Goal: Task Accomplishment & Management: Use online tool/utility

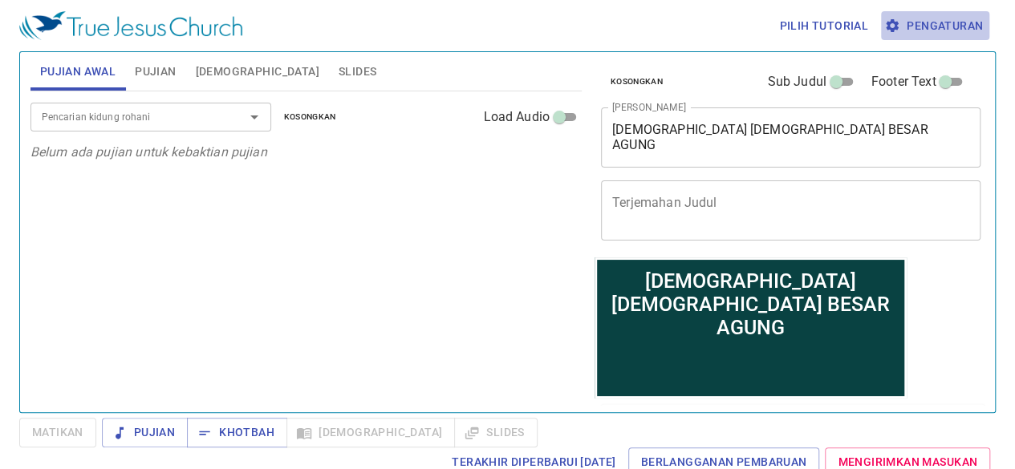
click at [969, 21] on span "Pengaturan" at bounding box center [935, 26] width 95 height 20
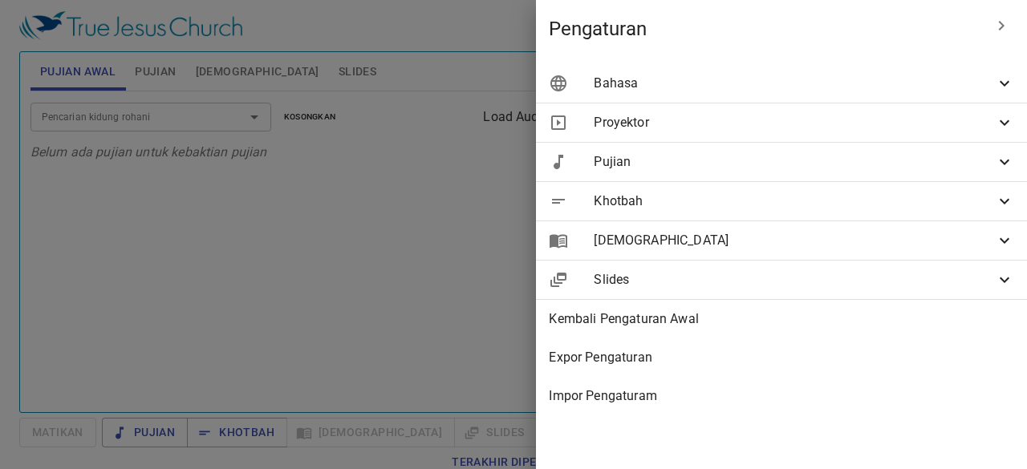
click at [1009, 78] on icon at bounding box center [1004, 83] width 19 height 19
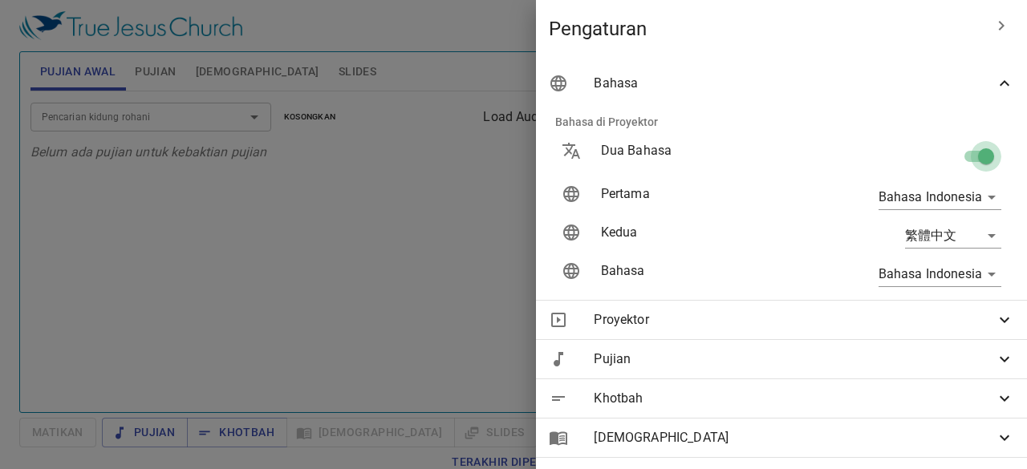
click at [976, 158] on input "checkbox" at bounding box center [986, 159] width 91 height 30
checkbox input "false"
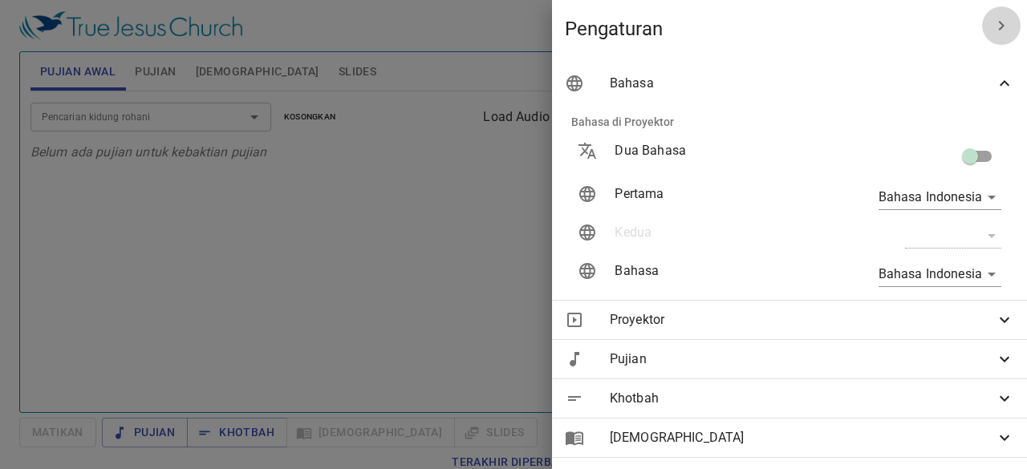
click at [992, 21] on icon "button" at bounding box center [1001, 25] width 19 height 19
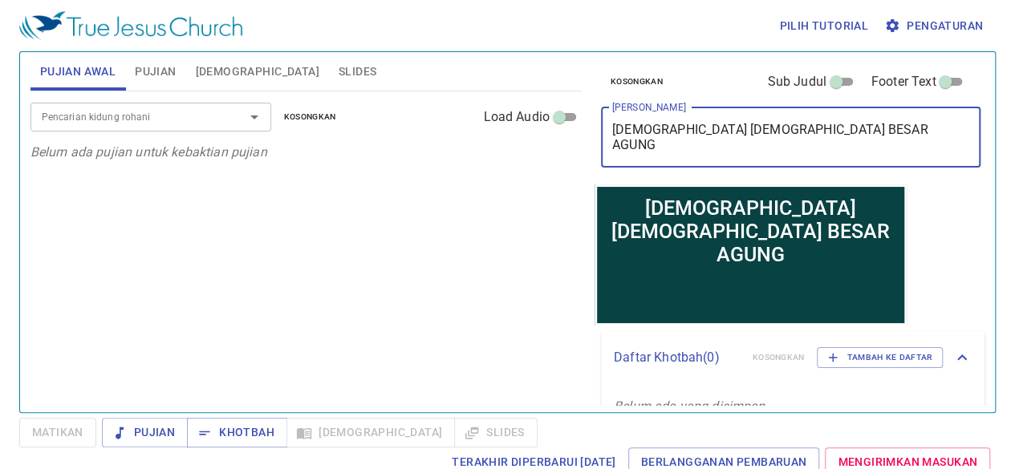
click at [679, 144] on textarea "YESUS IMAM BESAR AGUNG" at bounding box center [790, 137] width 357 height 30
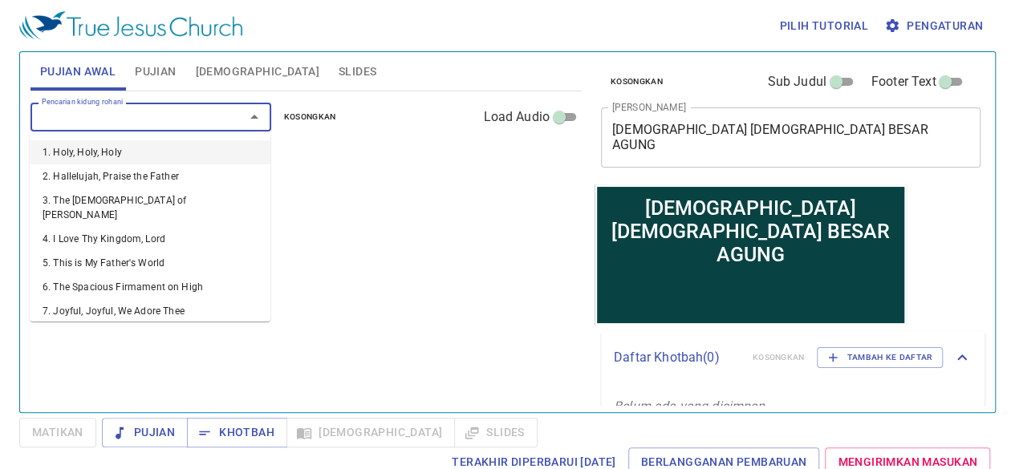
click at [171, 123] on input "Pencarian kidung rohani" at bounding box center [127, 117] width 184 height 18
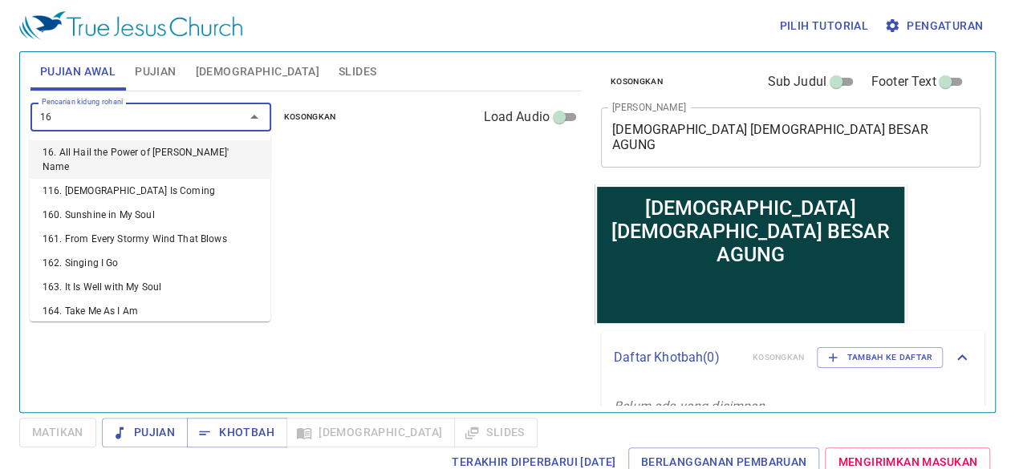
type input "162"
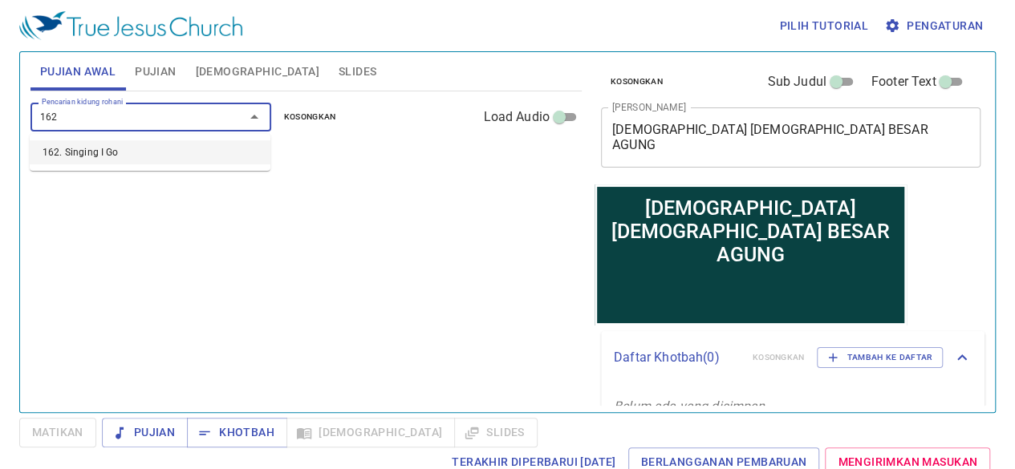
click at [171, 147] on li "162. Singing I Go" at bounding box center [150, 152] width 241 height 24
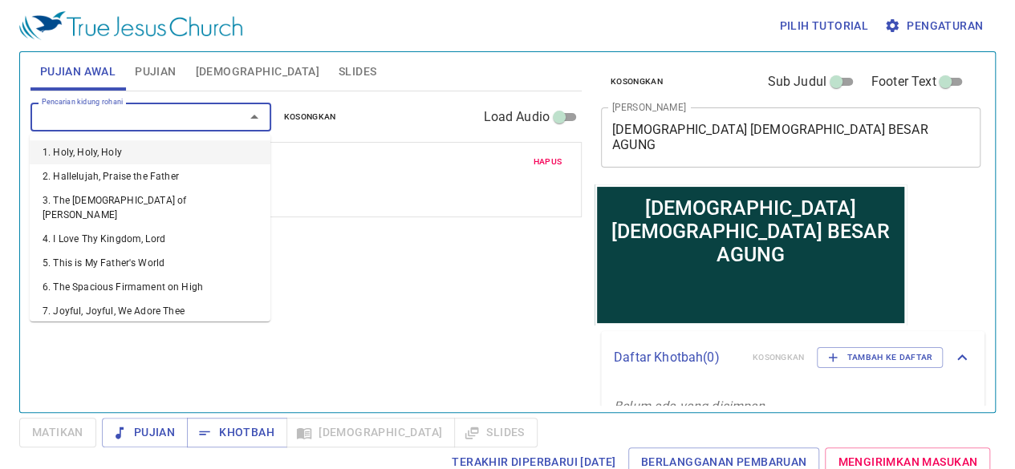
click at [152, 122] on input "Pencarian kidung rohani" at bounding box center [127, 117] width 184 height 18
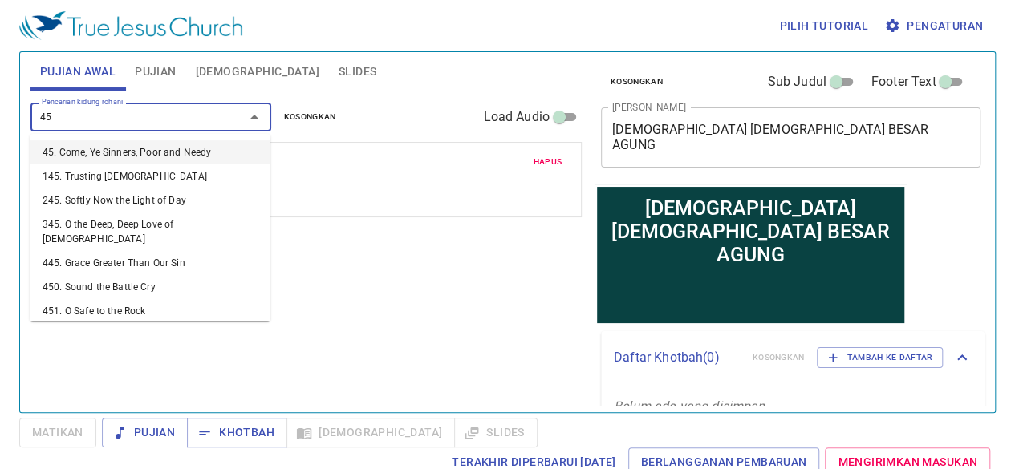
type input "450"
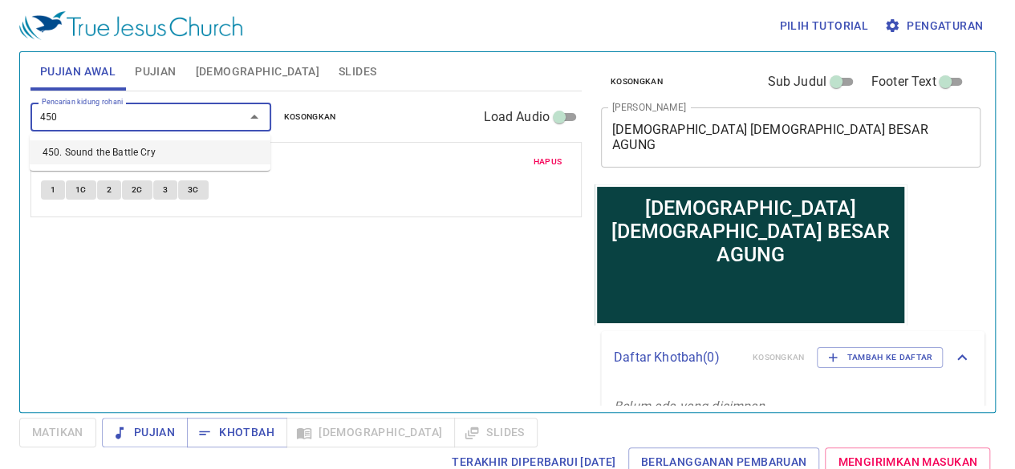
click at [151, 156] on li "450. Sound the Battle Cry" at bounding box center [150, 152] width 241 height 24
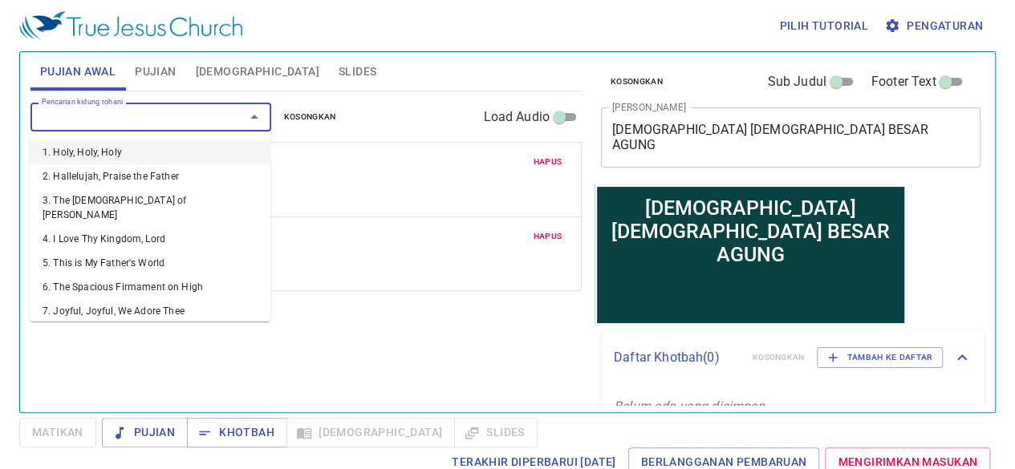
click at [179, 123] on input "Pencarian kidung rohani" at bounding box center [127, 117] width 184 height 18
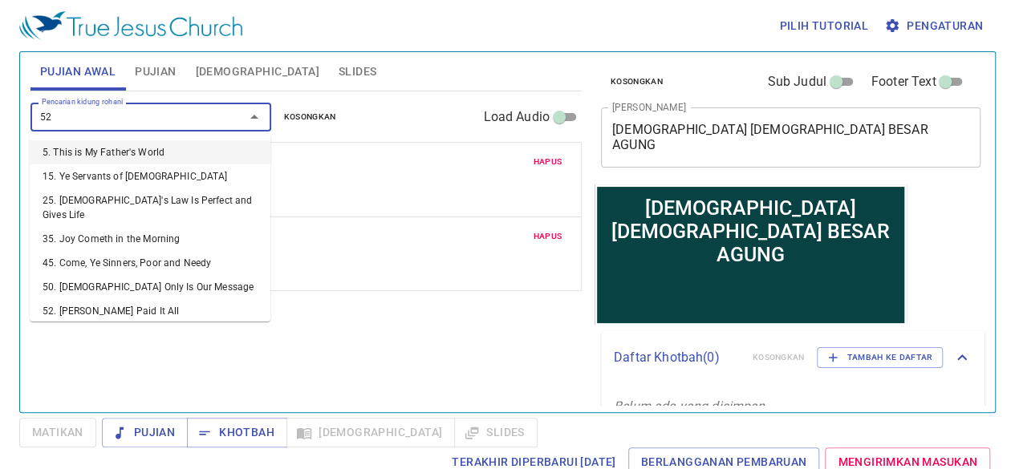
type input "523"
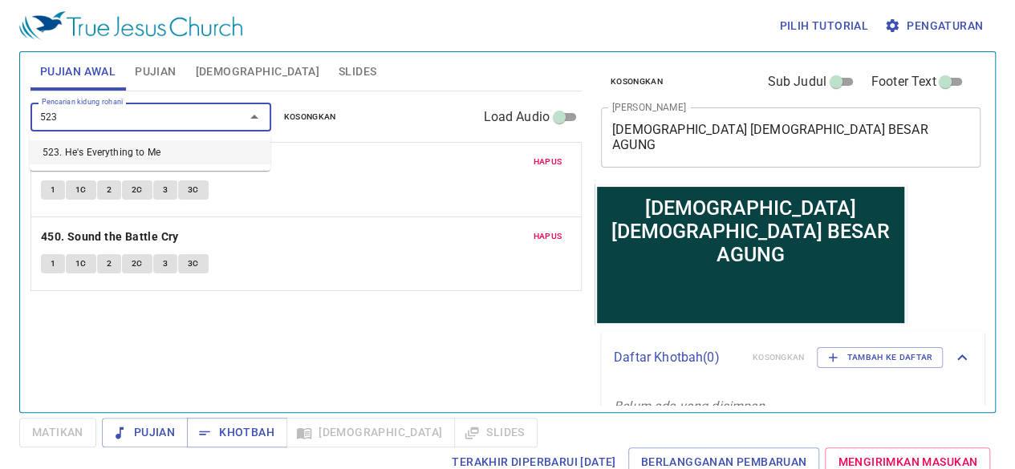
click at [169, 150] on li "523. He's Everything to Me" at bounding box center [150, 152] width 241 height 24
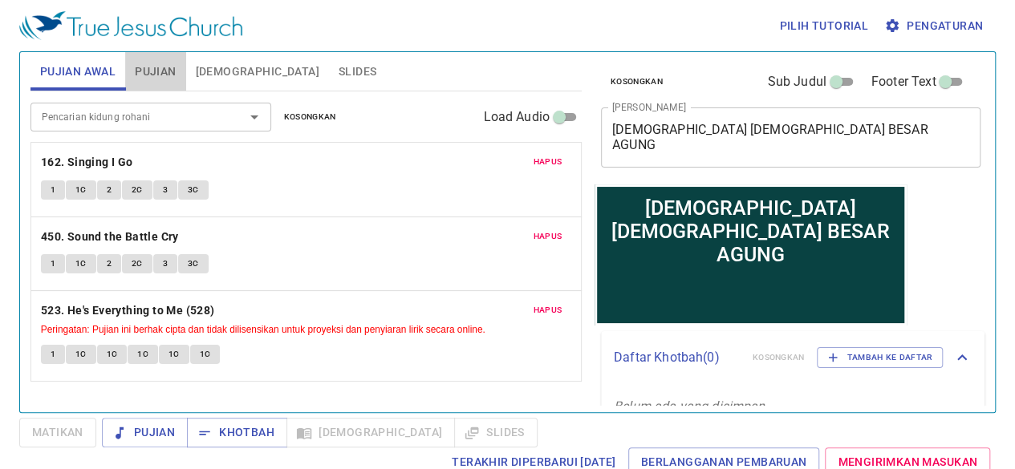
click at [160, 75] on span "Pujian" at bounding box center [155, 72] width 41 height 20
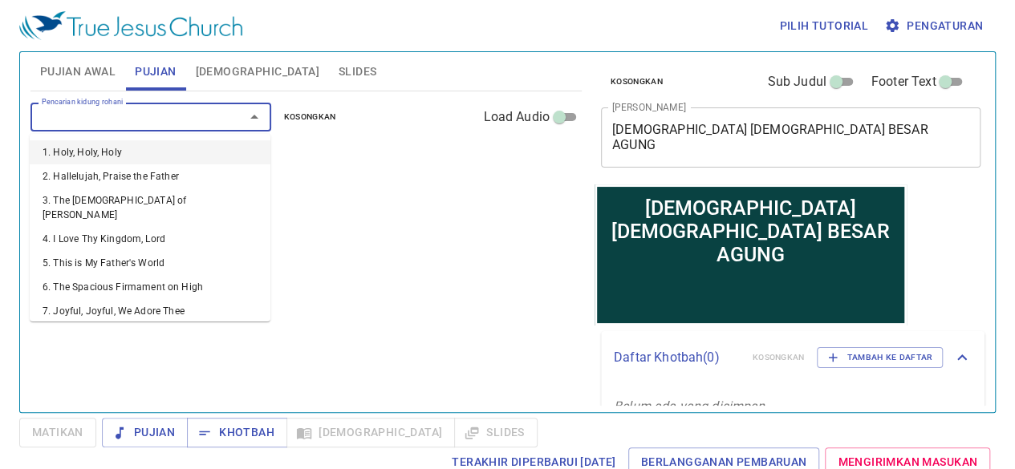
click at [164, 120] on input "Pencarian kidung rohani" at bounding box center [127, 117] width 184 height 18
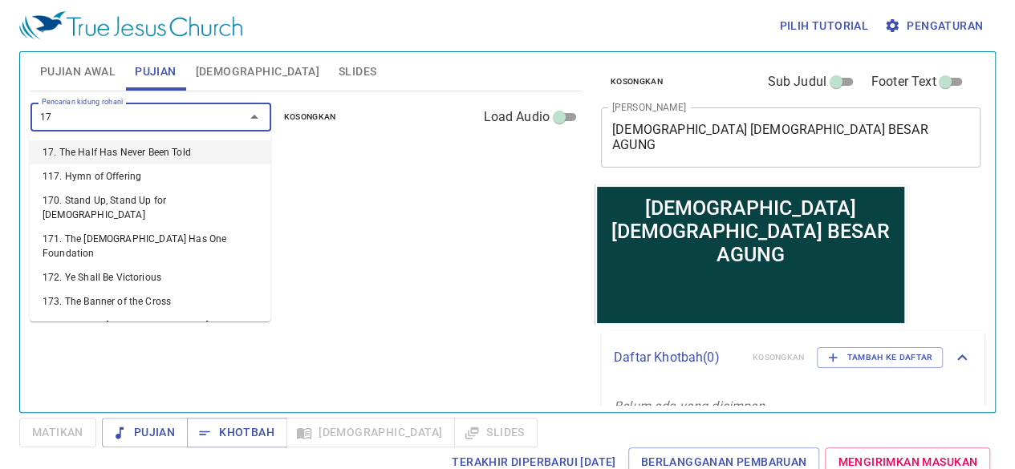
type input "175"
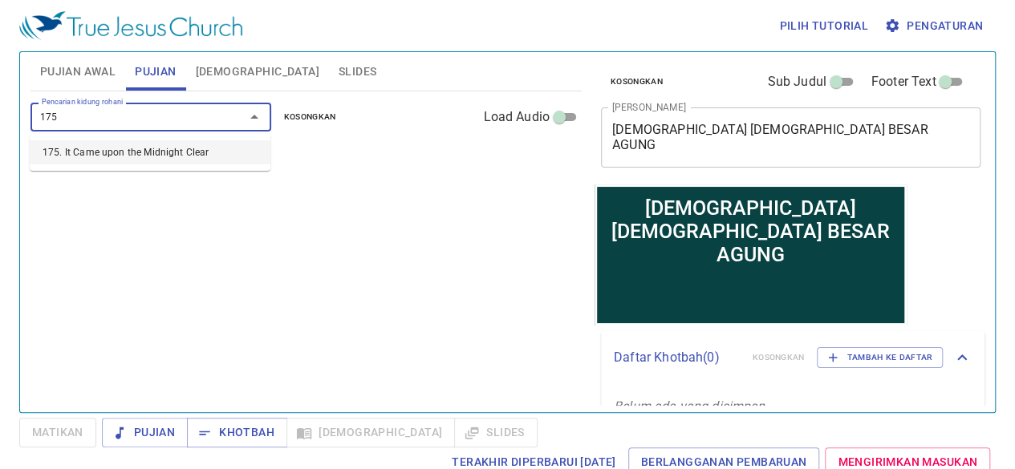
click at [163, 161] on li "175. It Came upon the Midnight Clear" at bounding box center [150, 152] width 241 height 24
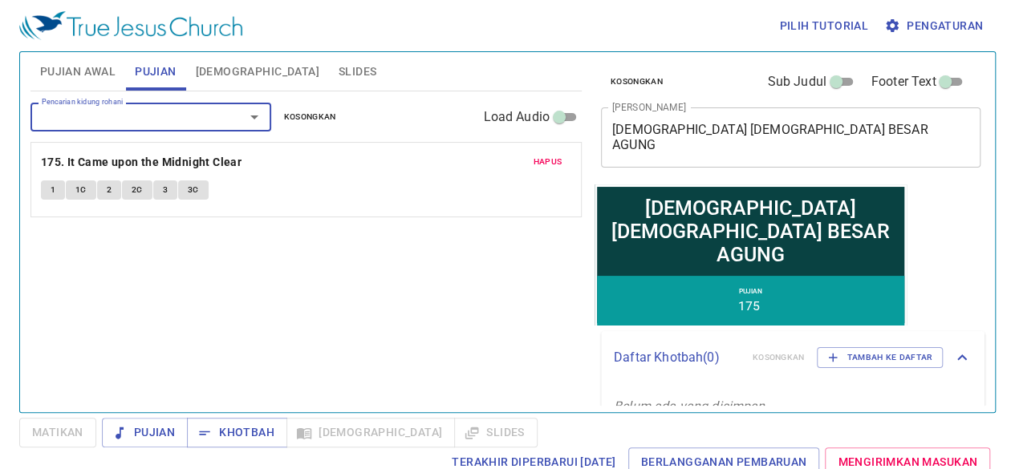
click at [192, 121] on input "Pencarian kidung rohani" at bounding box center [127, 117] width 184 height 18
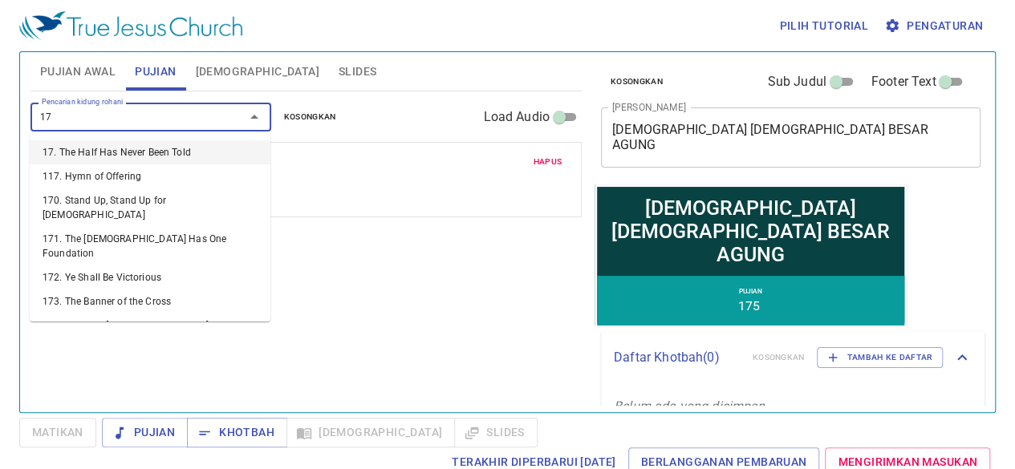
type input "174"
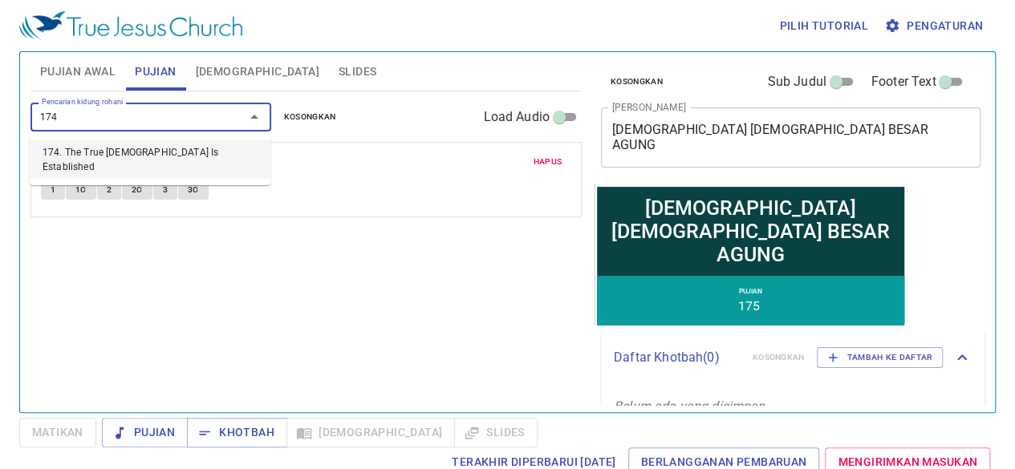
click at [197, 154] on li "174. The True [DEMOGRAPHIC_DATA] Is Established" at bounding box center [150, 159] width 241 height 39
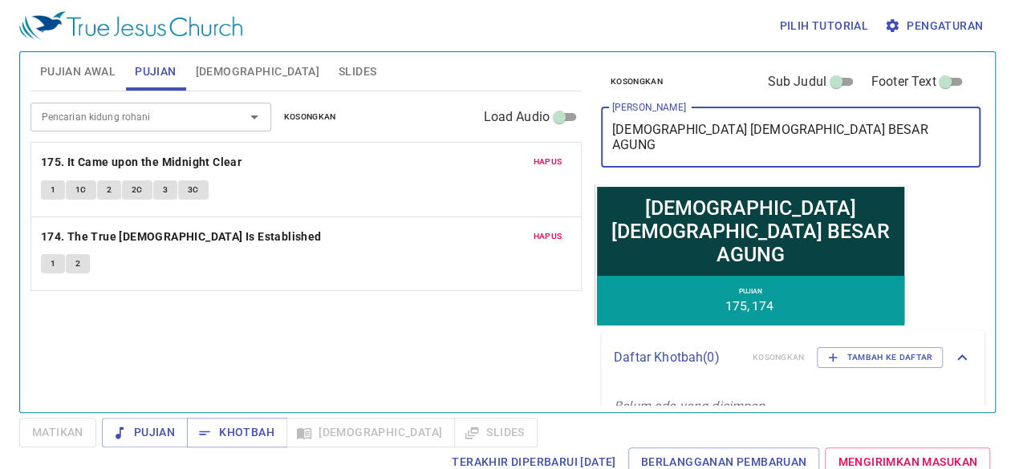
click at [701, 129] on textarea "YESUS IMAM BESAR AGUNG" at bounding box center [790, 137] width 357 height 30
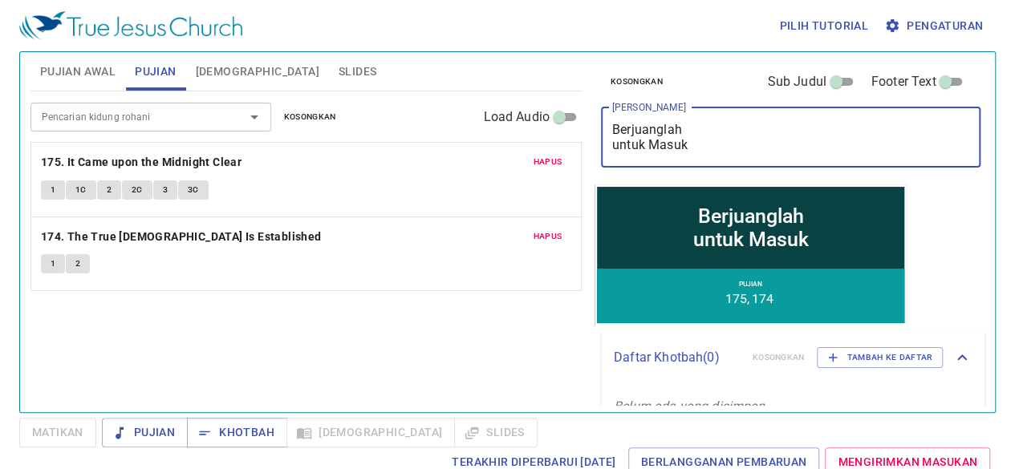
type textarea "Berjuanglah untuk Masuk"
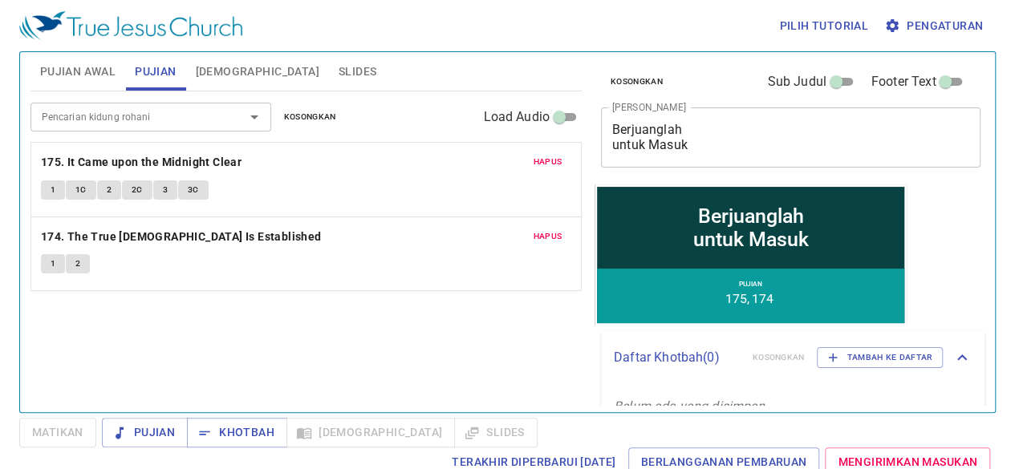
click at [917, 243] on div "Kosongkan Sub Judul Footer Text Judul Khotbah Berjuanglah untuk Masuk x Judul K…" at bounding box center [789, 226] width 403 height 360
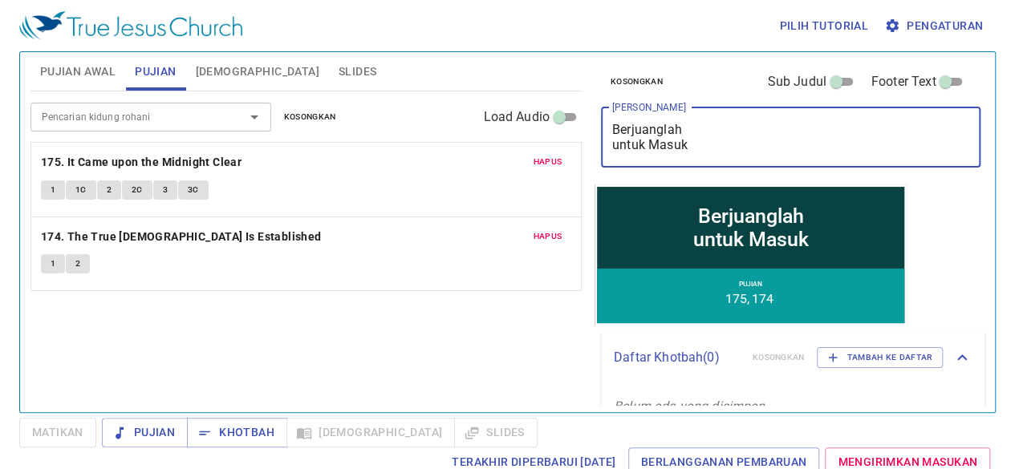
click at [752, 145] on textarea "Berjuanglah untuk Masuk" at bounding box center [790, 137] width 357 height 30
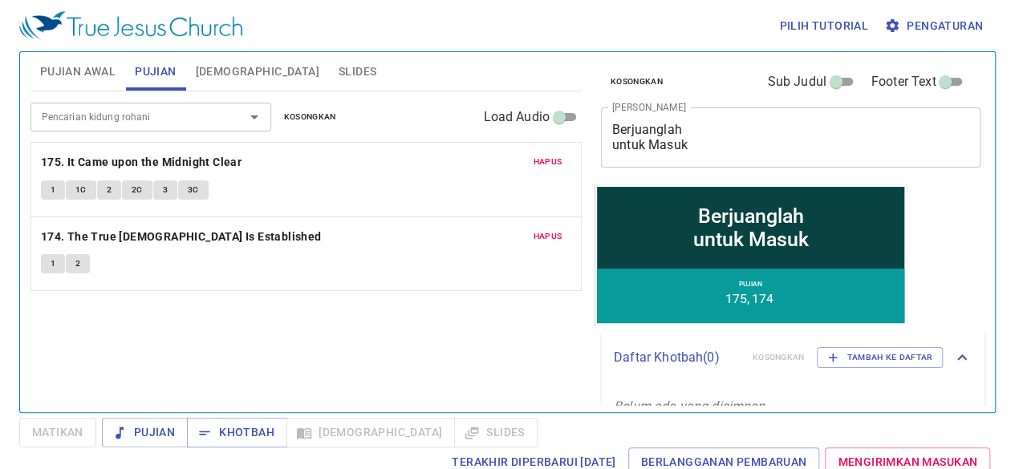
click at [923, 234] on div "Kosongkan Sub Judul Footer Text Judul Khotbah Berjuanglah untuk Masuk x Judul K…" at bounding box center [789, 226] width 403 height 360
drag, startPoint x: 11, startPoint y: 132, endPoint x: 365, endPoint y: 360, distance: 421.4
click at [365, 360] on div "Pencarian kidung rohani Pencarian kidung rohani Kosongkan Load Audio Hapus 175.…" at bounding box center [305, 244] width 551 height 307
click at [248, 441] on button "Khotbah" at bounding box center [237, 433] width 100 height 30
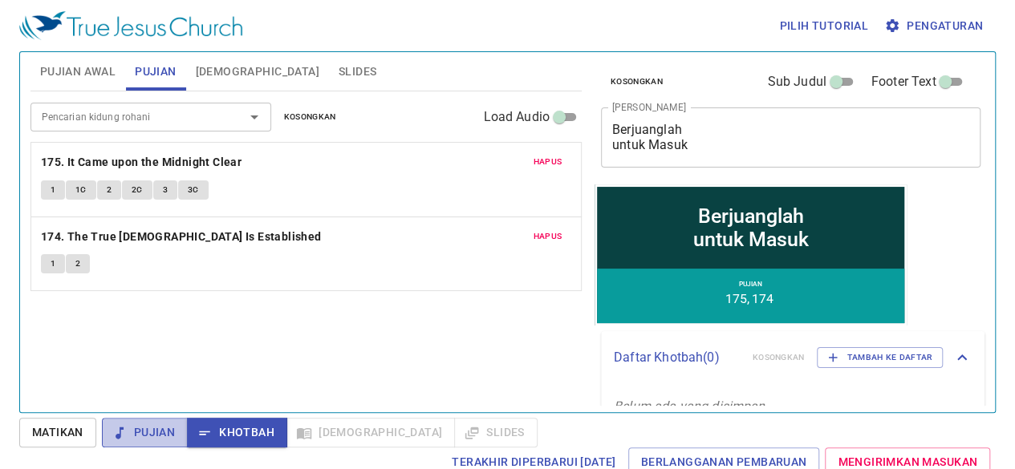
click at [148, 426] on span "Pujian" at bounding box center [145, 433] width 60 height 20
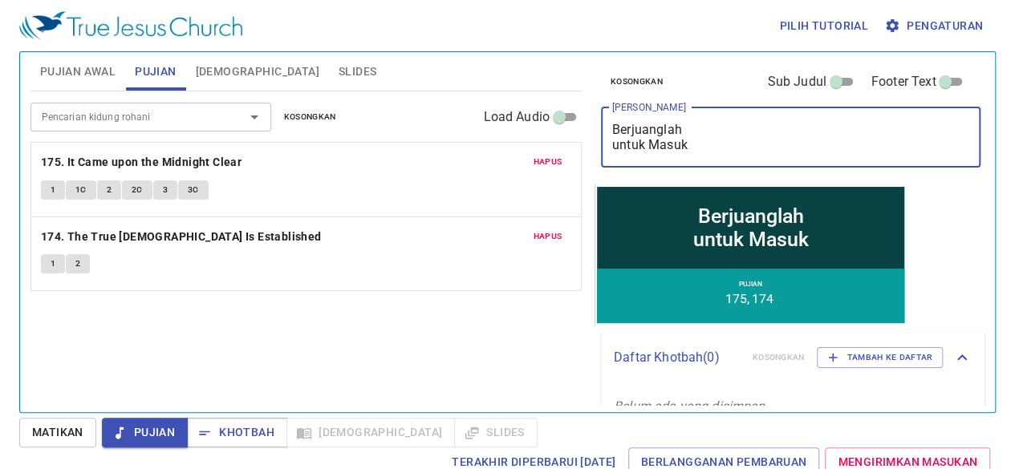
click at [725, 129] on textarea "Berjuanglah untuk Masuk" at bounding box center [790, 137] width 357 height 30
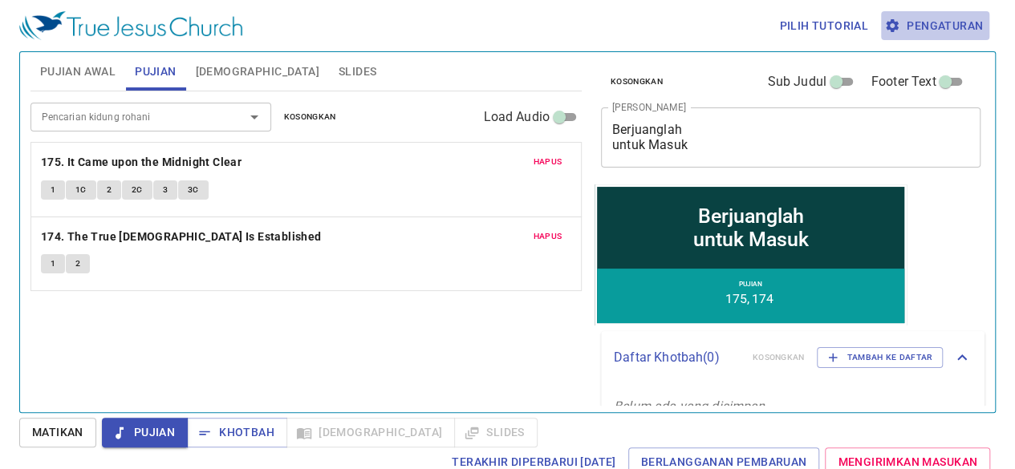
click at [953, 26] on span "Pengaturan" at bounding box center [935, 26] width 95 height 20
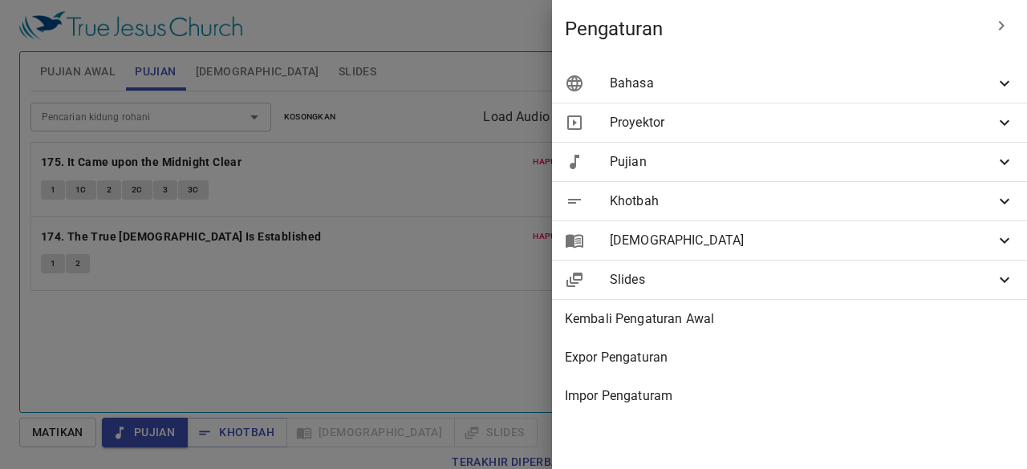
click at [899, 206] on span "Khotbah" at bounding box center [802, 201] width 385 height 19
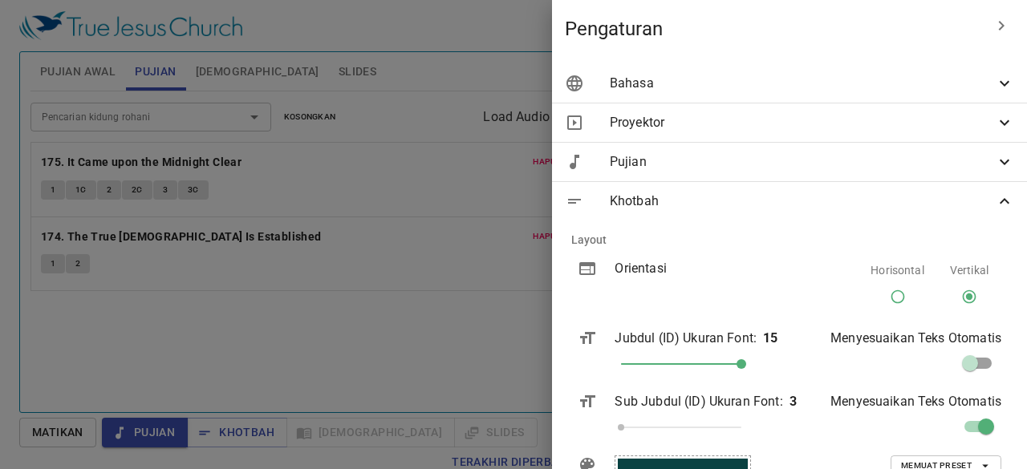
click at [737, 369] on span at bounding box center [742, 365] width 10 height 10
click at [483, 318] on div at bounding box center [513, 234] width 1027 height 469
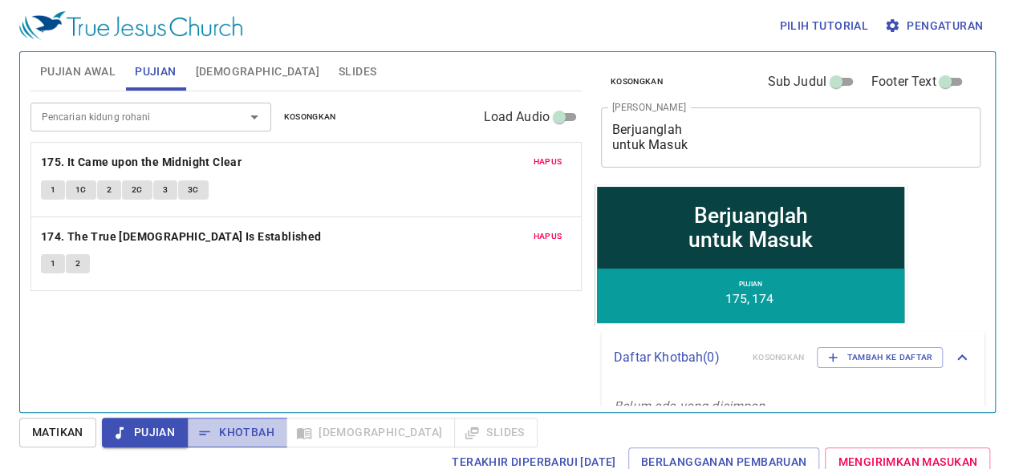
click at [239, 441] on button "Khotbah" at bounding box center [237, 433] width 100 height 30
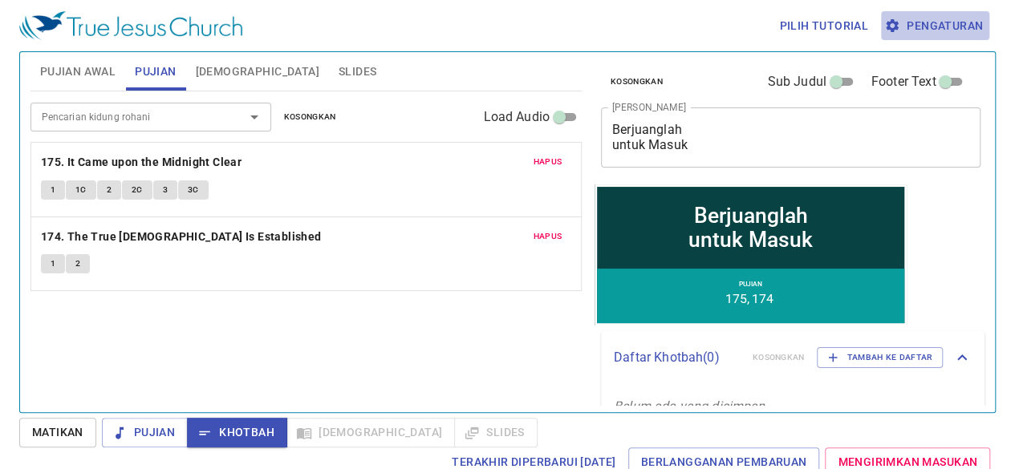
click at [953, 30] on span "Pengaturan" at bounding box center [935, 26] width 95 height 20
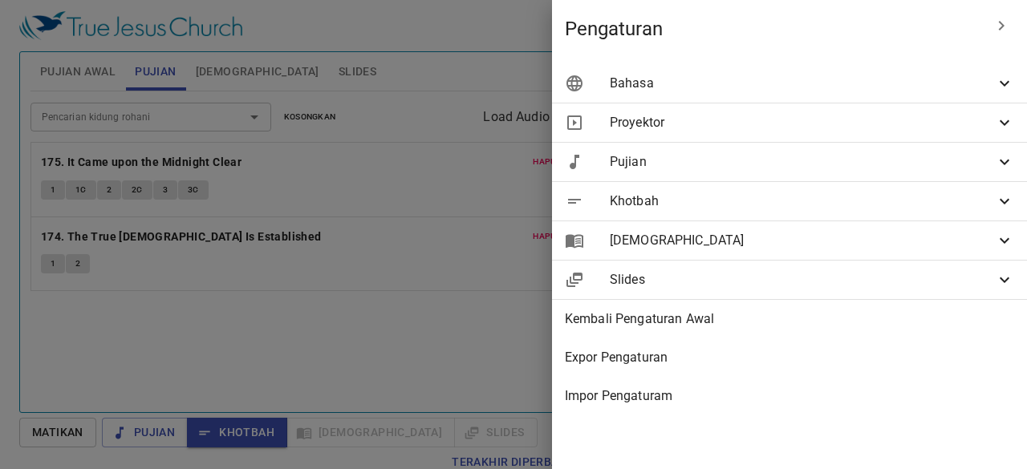
click at [785, 211] on div "Khotbah" at bounding box center [789, 201] width 475 height 39
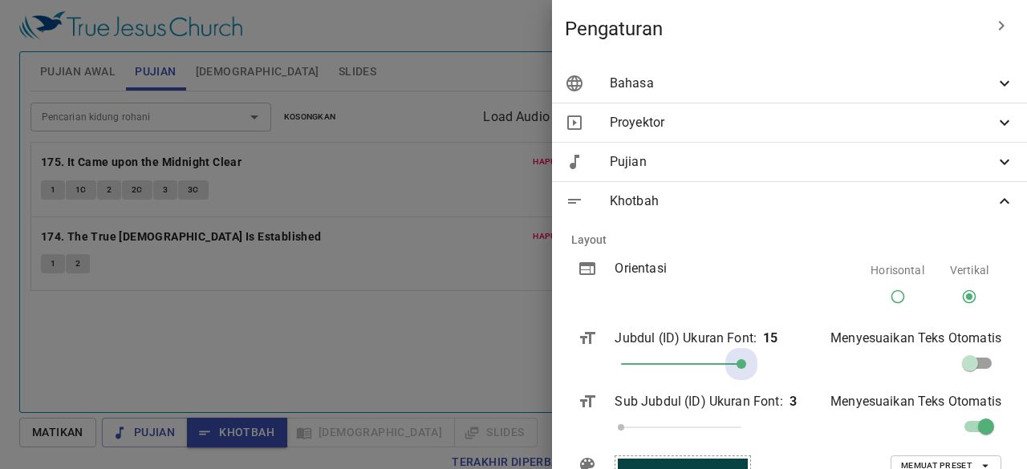
drag, startPoint x: 732, startPoint y: 367, endPoint x: 830, endPoint y: 351, distance: 99.2
click at [754, 370] on div "Jubdul (ID) Ukuran Font : 15" at bounding box center [714, 354] width 225 height 76
click at [969, 361] on input "checkbox" at bounding box center [969, 366] width 91 height 30
click at [968, 368] on input "checkbox" at bounding box center [986, 366] width 91 height 30
checkbox input "false"
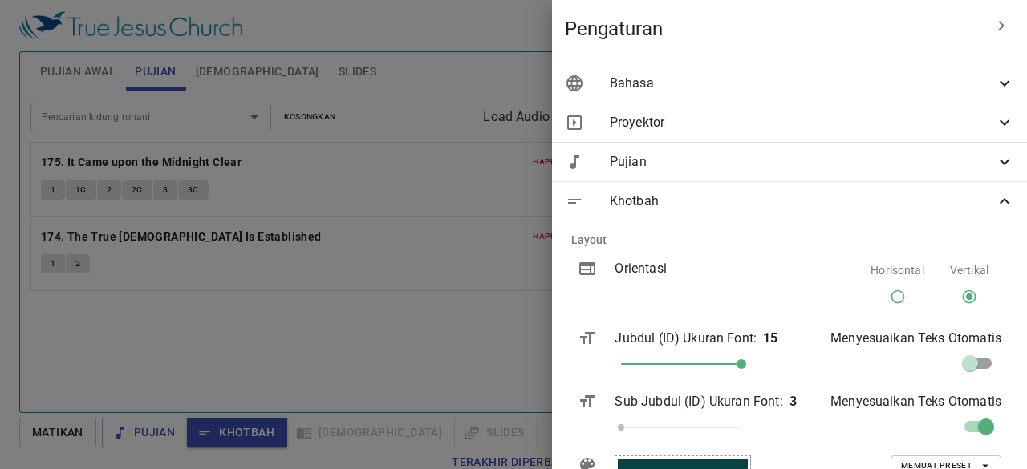
click at [847, 376] on div "Menyesuaikan Teks Otomatis" at bounding box center [920, 354] width 187 height 76
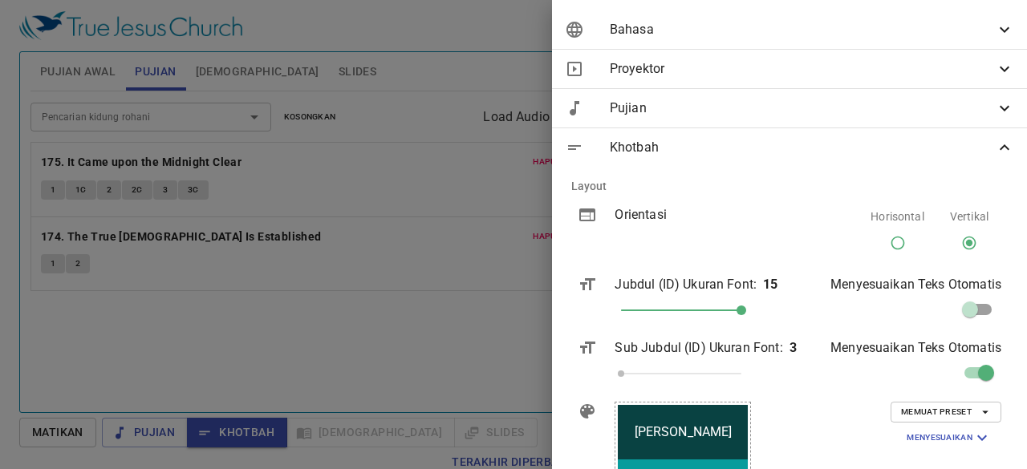
scroll to position [124, 0]
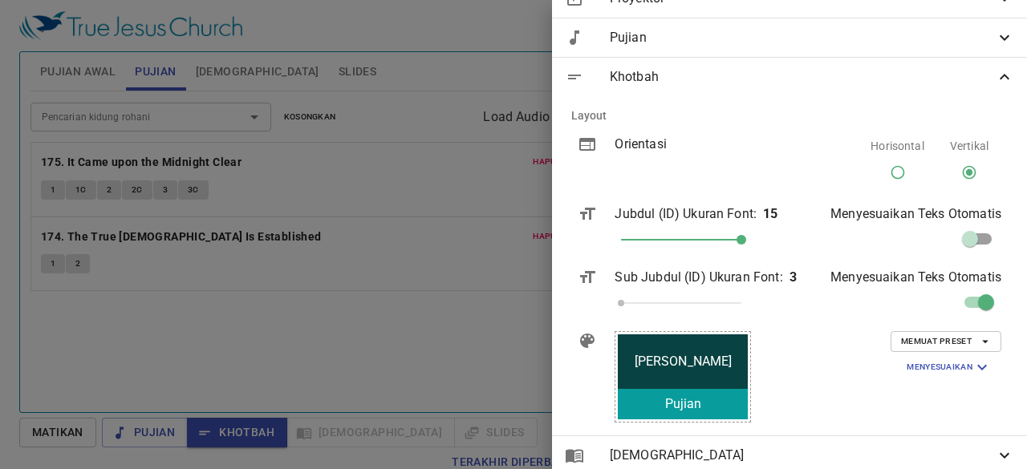
click at [999, 89] on div "Khotbah" at bounding box center [789, 77] width 475 height 39
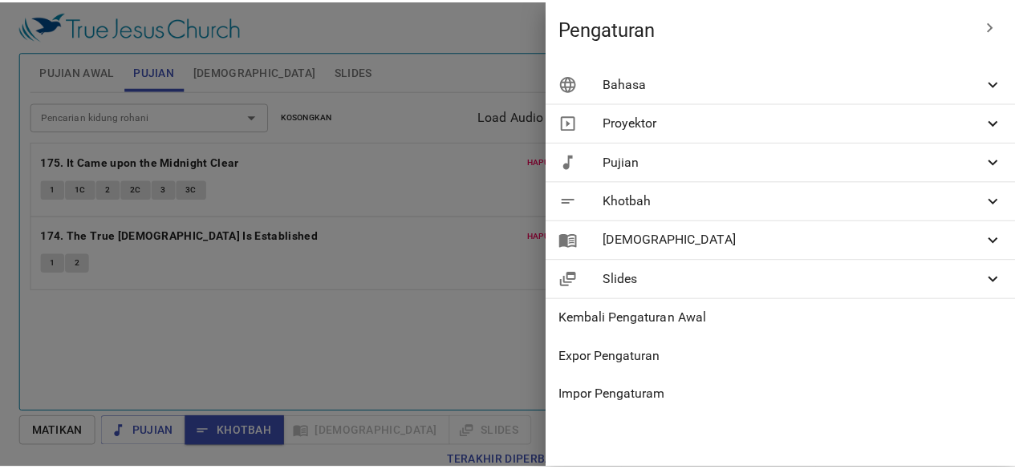
scroll to position [0, 0]
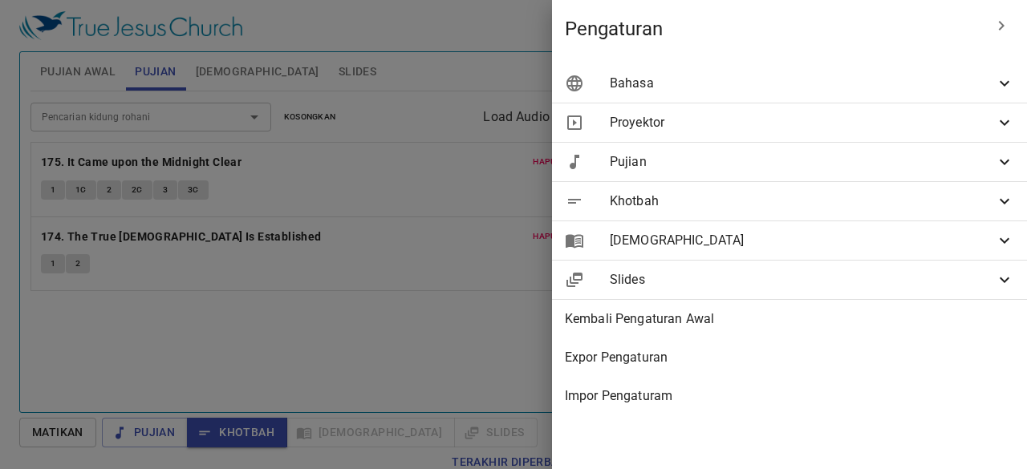
click at [996, 17] on icon "button" at bounding box center [1001, 25] width 19 height 19
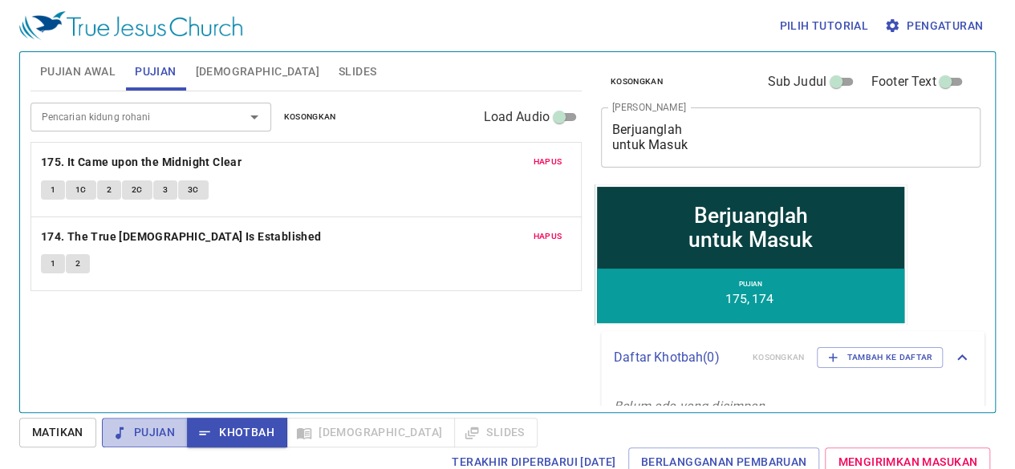
click at [155, 429] on span "Pujian" at bounding box center [145, 433] width 60 height 20
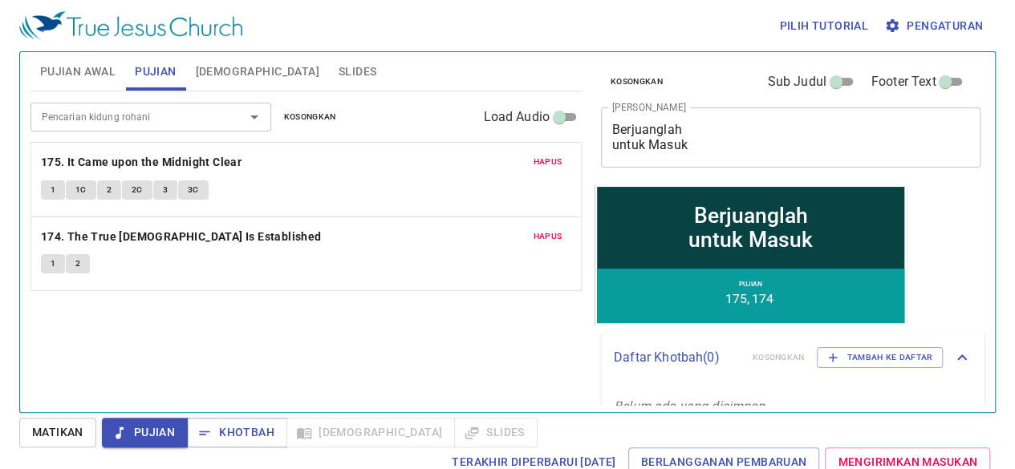
click at [294, 339] on div "Pencarian kidung rohani Pencarian kidung rohani Kosongkan Load Audio Hapus 175.…" at bounding box center [305, 244] width 551 height 307
click at [339, 73] on span "Slides" at bounding box center [358, 72] width 38 height 20
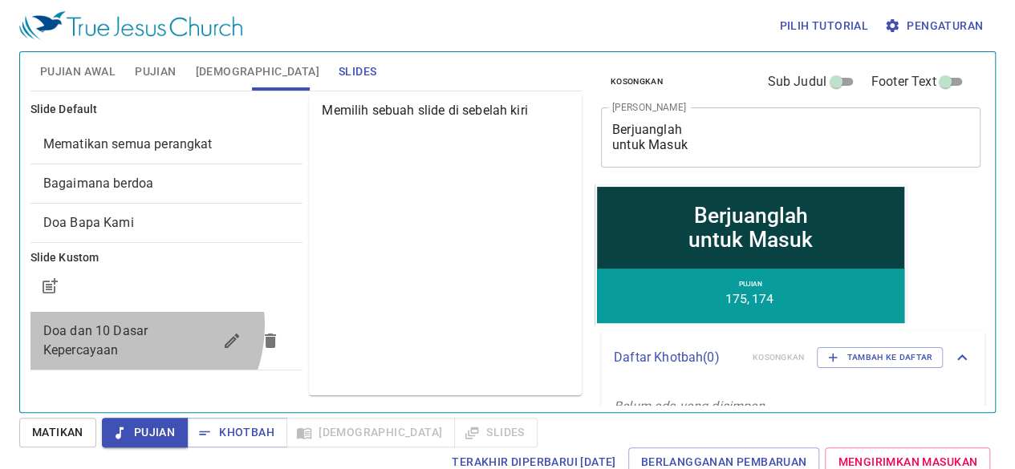
click at [124, 325] on span "Doa dan 10 Dasar Kepercayaan" at bounding box center [95, 340] width 104 height 35
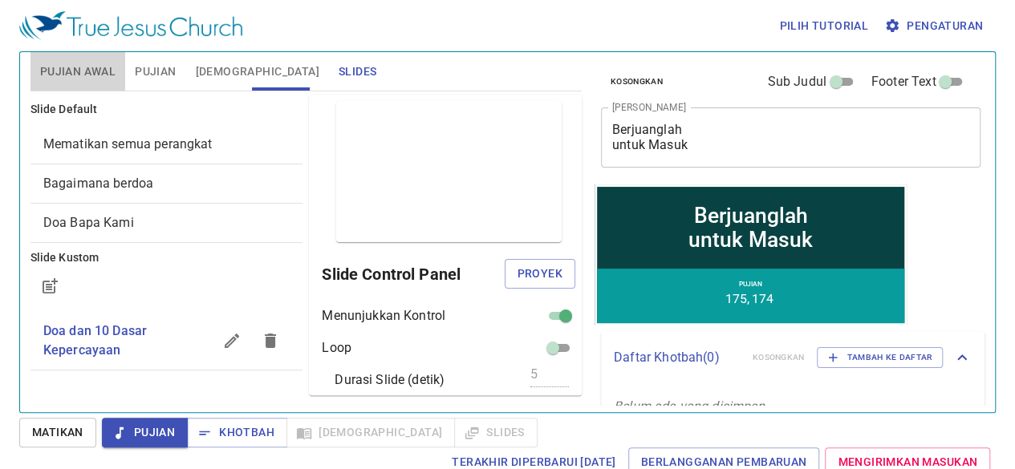
click at [80, 79] on span "Pujian Awal" at bounding box center [77, 72] width 75 height 20
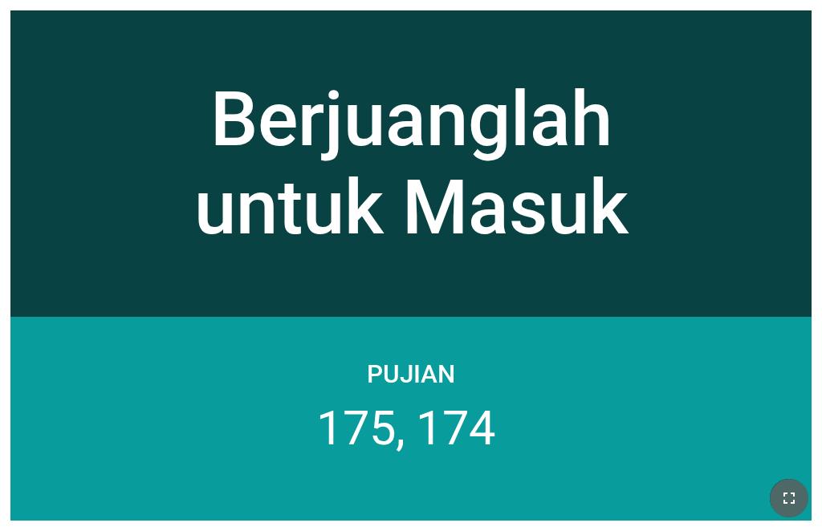
click at [648, 481] on button "button" at bounding box center [789, 498] width 39 height 39
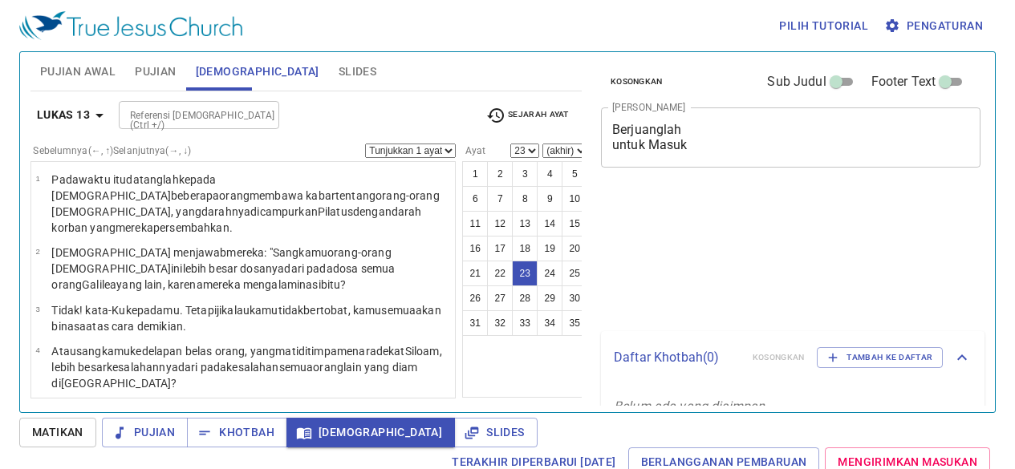
select select "23"
select select "24"
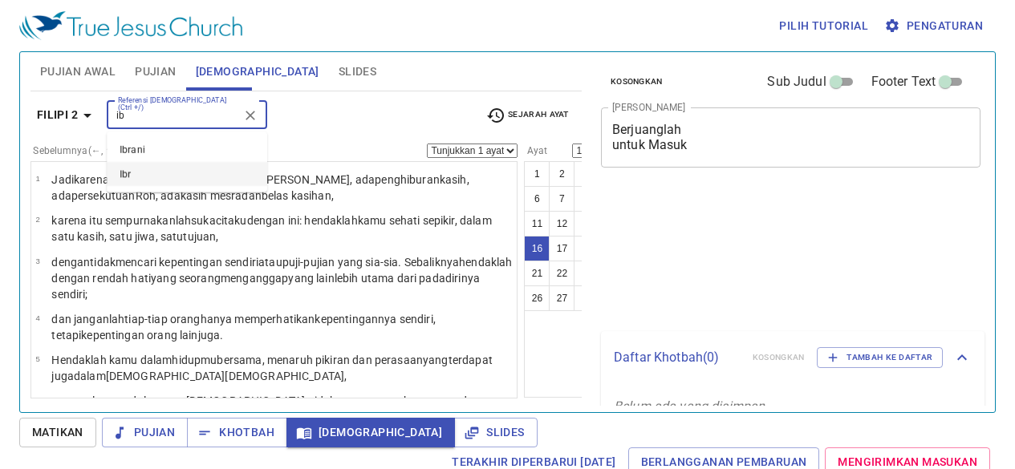
select select "16"
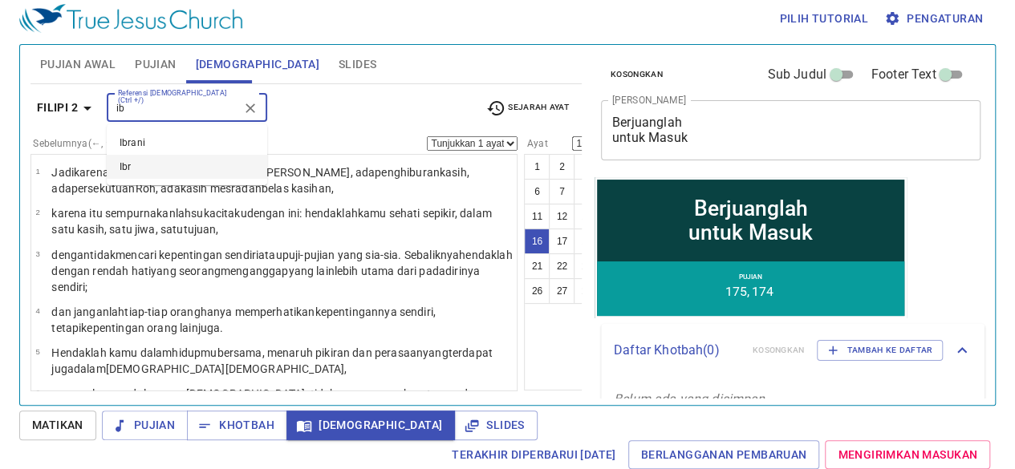
click at [199, 163] on li "Ibr" at bounding box center [187, 167] width 161 height 24
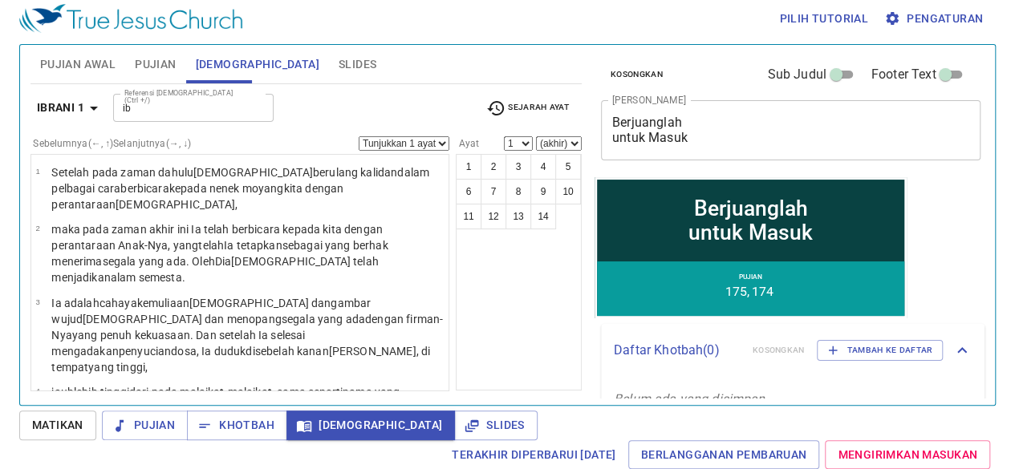
type input "Ibr"
select select "1"
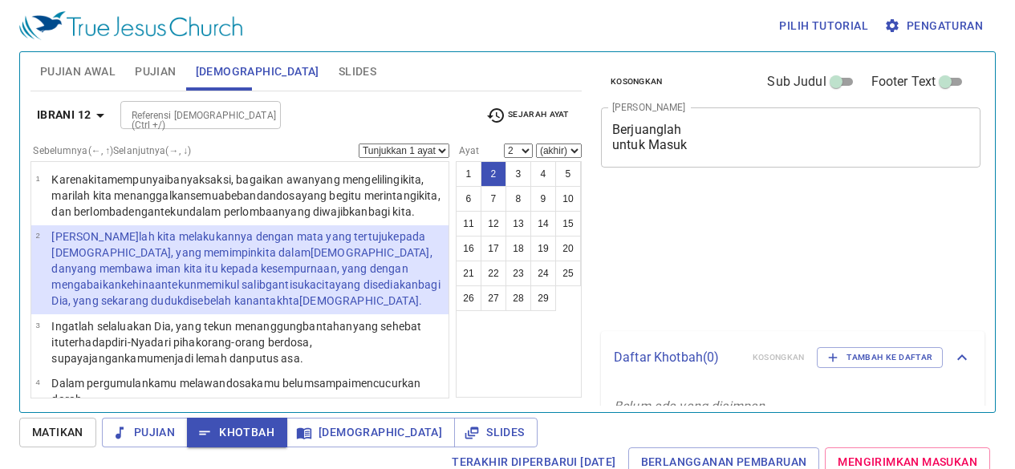
select select "2"
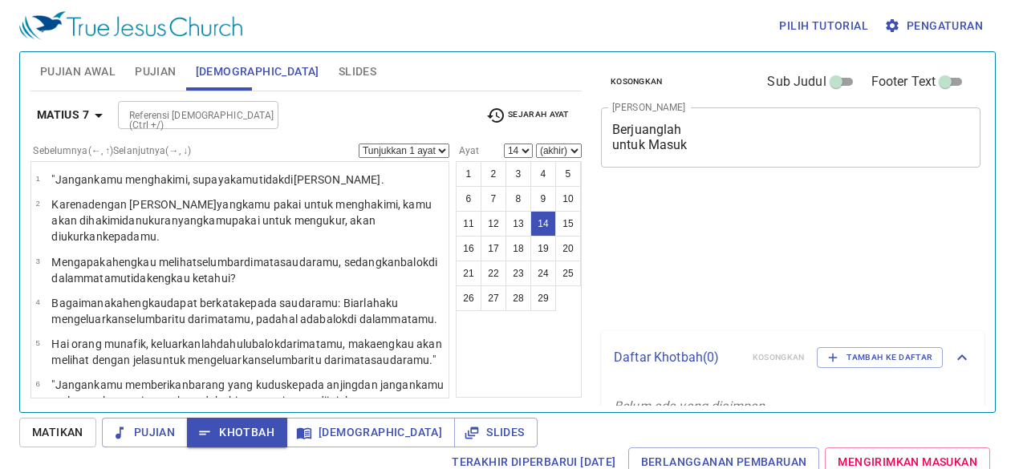
select select "14"
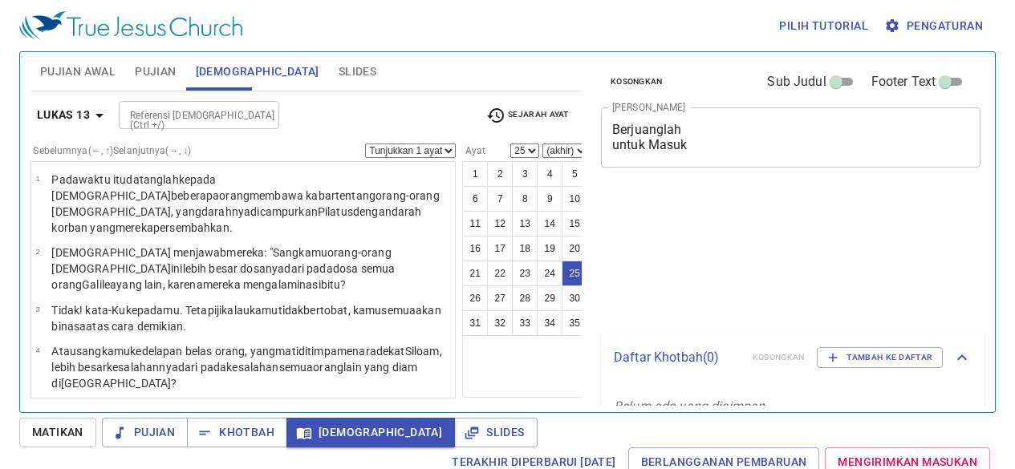
select select "25"
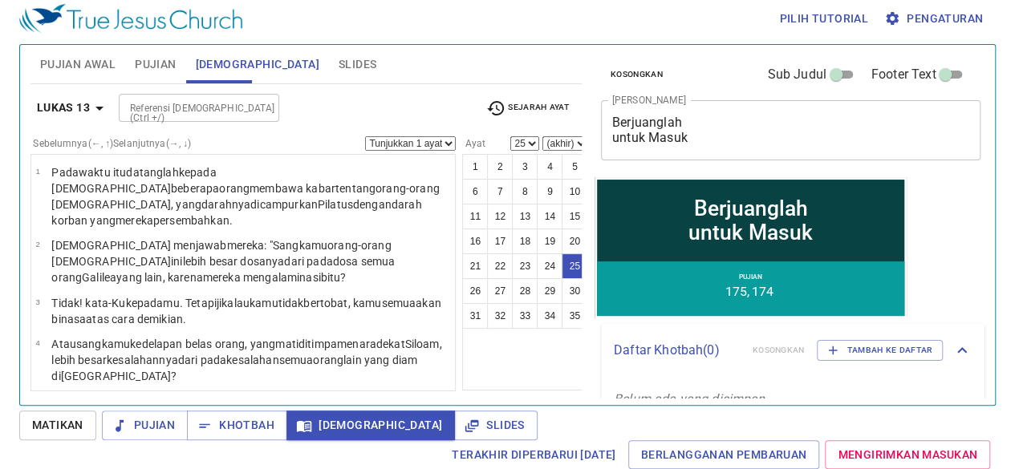
scroll to position [1160, 0]
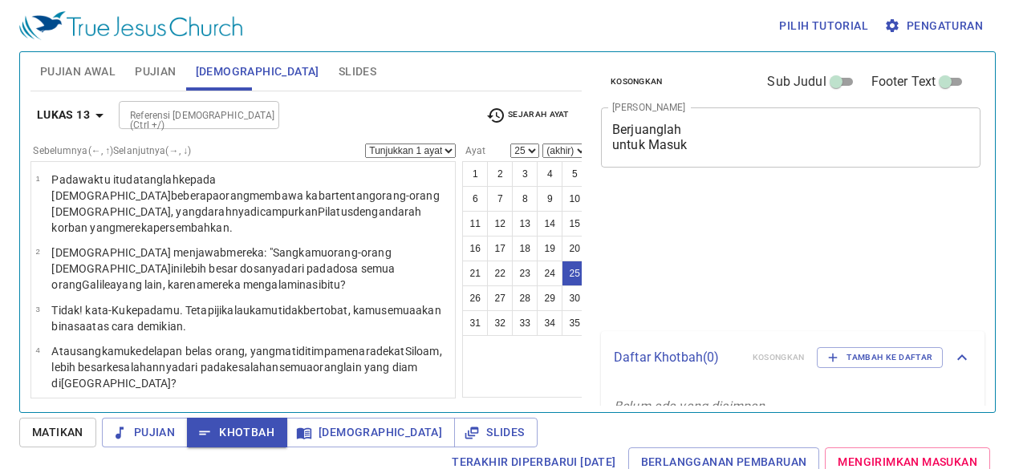
select select "25"
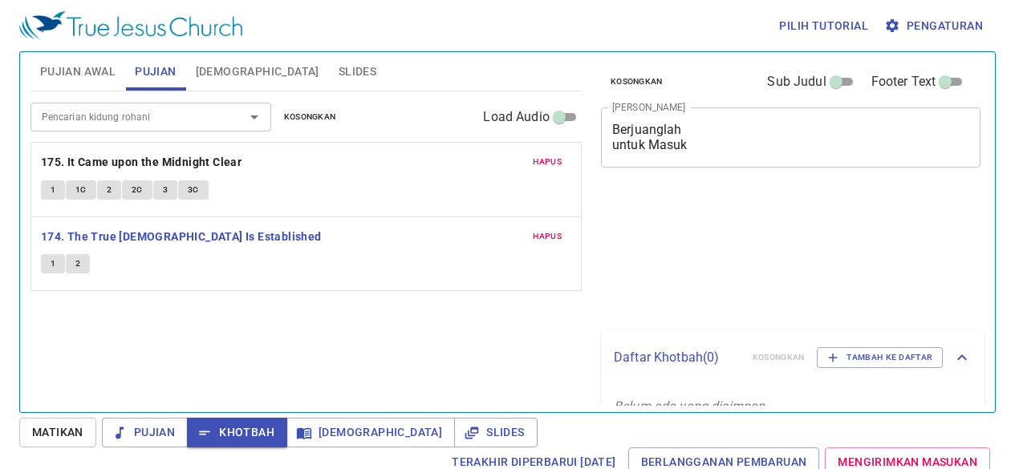
scroll to position [7, 0]
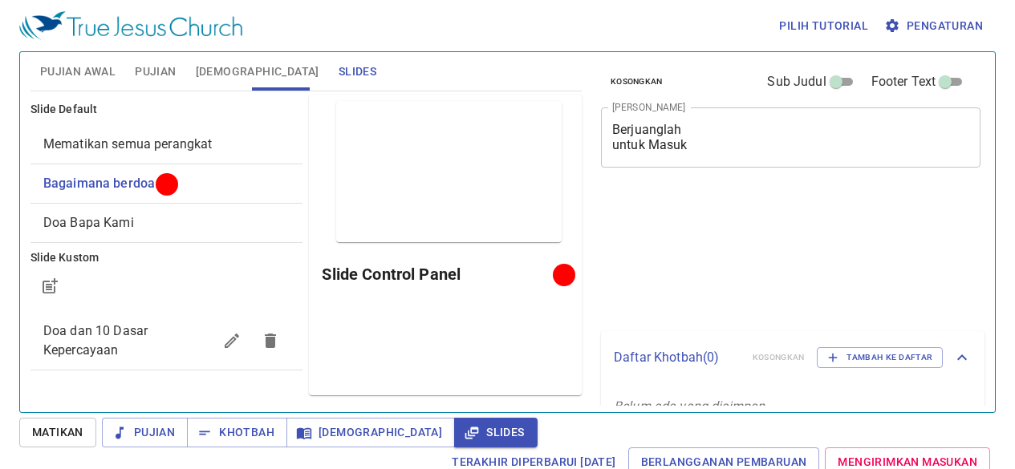
scroll to position [7, 0]
